Goal: Information Seeking & Learning: Learn about a topic

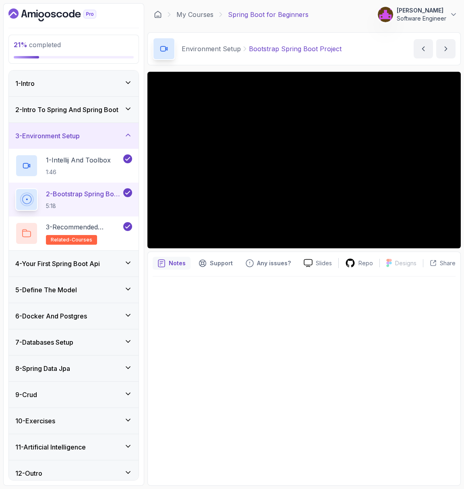
scroll to position [3, 0]
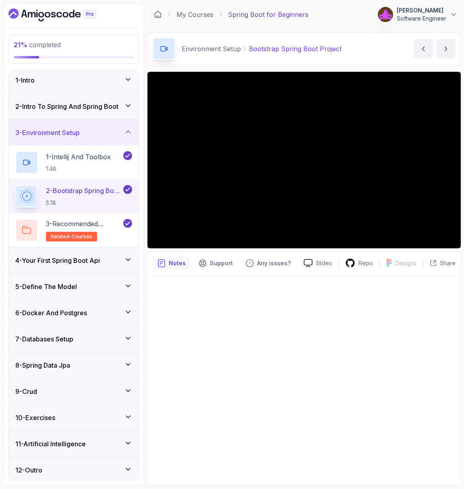
click at [72, 264] on div "4 - Your First Spring Boot Api" at bounding box center [74, 260] width 130 height 26
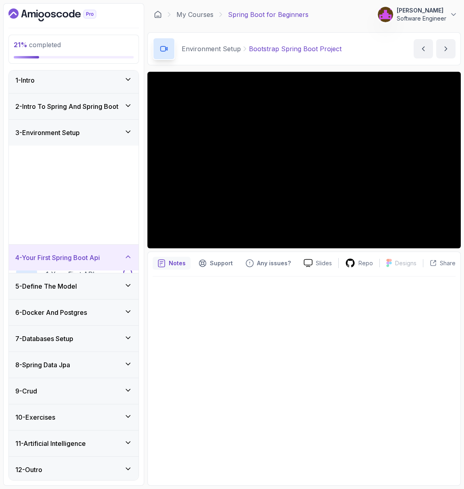
scroll to position [0, 0]
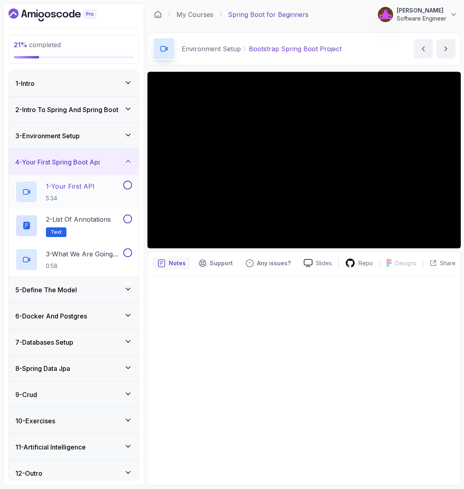
click at [91, 183] on p "1 - Your First API" at bounding box center [70, 186] width 49 height 10
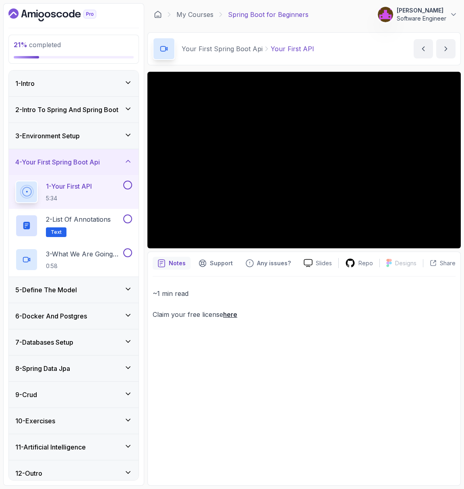
click at [267, 170] on div at bounding box center [303, 160] width 313 height 176
click at [92, 191] on h2 "1 - Your First API 5:34" at bounding box center [69, 191] width 46 height 21
click at [92, 223] on p "2 - List of Annotations" at bounding box center [78, 219] width 65 height 10
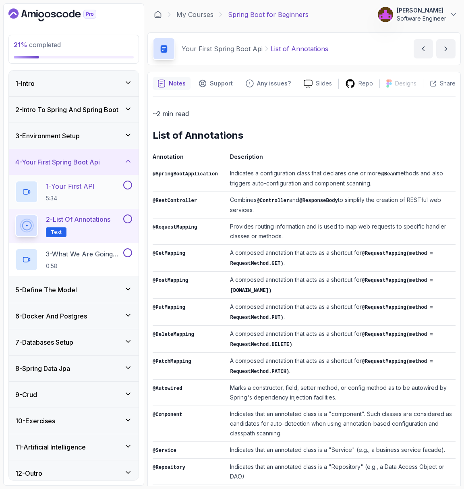
click at [86, 188] on p "1 - Your First API" at bounding box center [70, 186] width 49 height 10
